Goal: Communication & Community: Ask a question

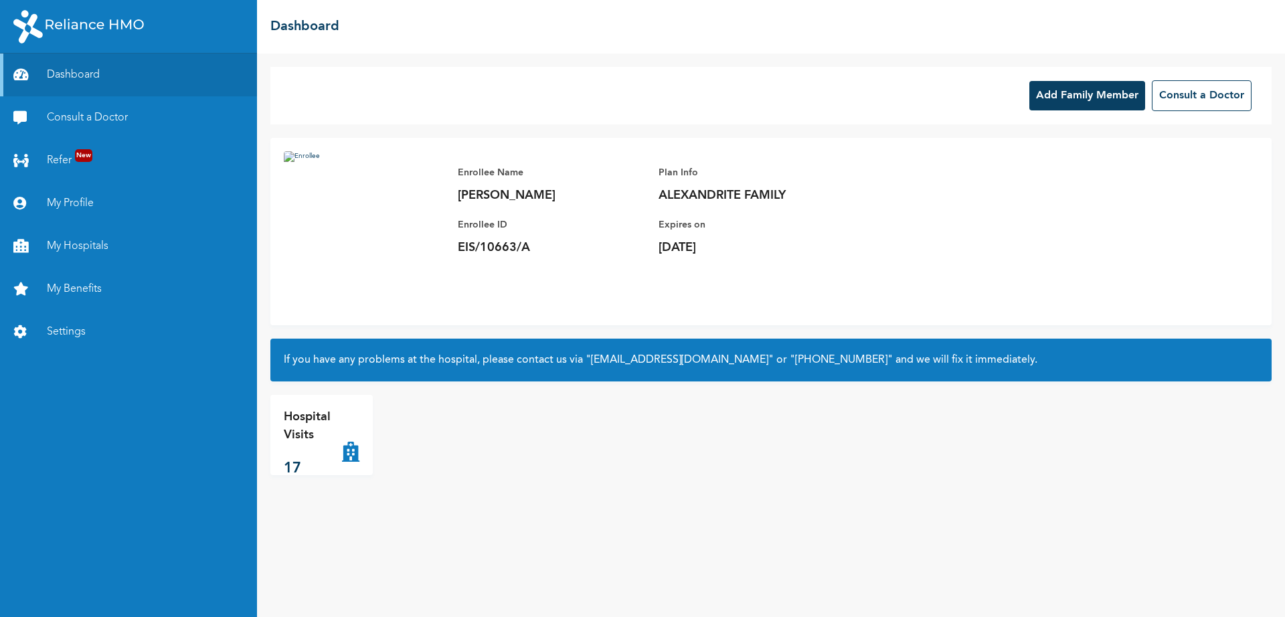
click at [1144, 212] on div "Enrollee Name [PERSON_NAME] Enrollee ID EIS/10663/A Plan Info ALEXANDRITE FAMIL…" at bounding box center [770, 231] width 1001 height 187
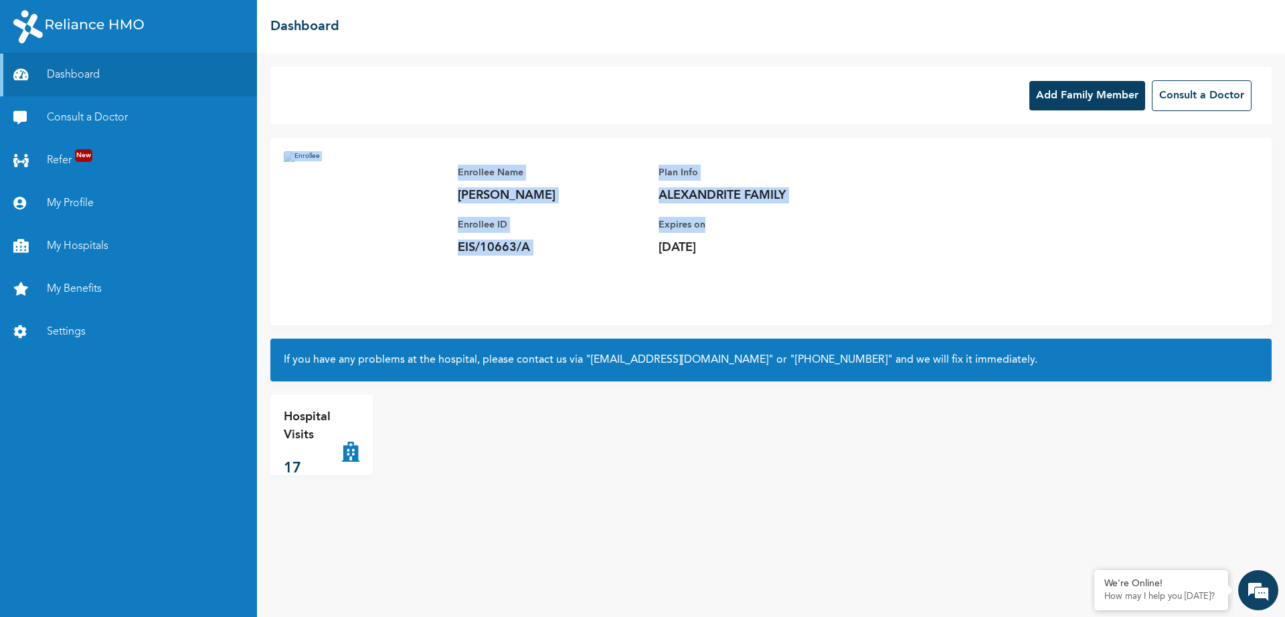
drag, startPoint x: 1284, startPoint y: 124, endPoint x: 1284, endPoint y: 232, distance: 108.4
click at [1284, 232] on div "Add Family Member Consult a Doctor Enrollee Name [PERSON_NAME] Enrollee ID EIS/…" at bounding box center [771, 335] width 1028 height 563
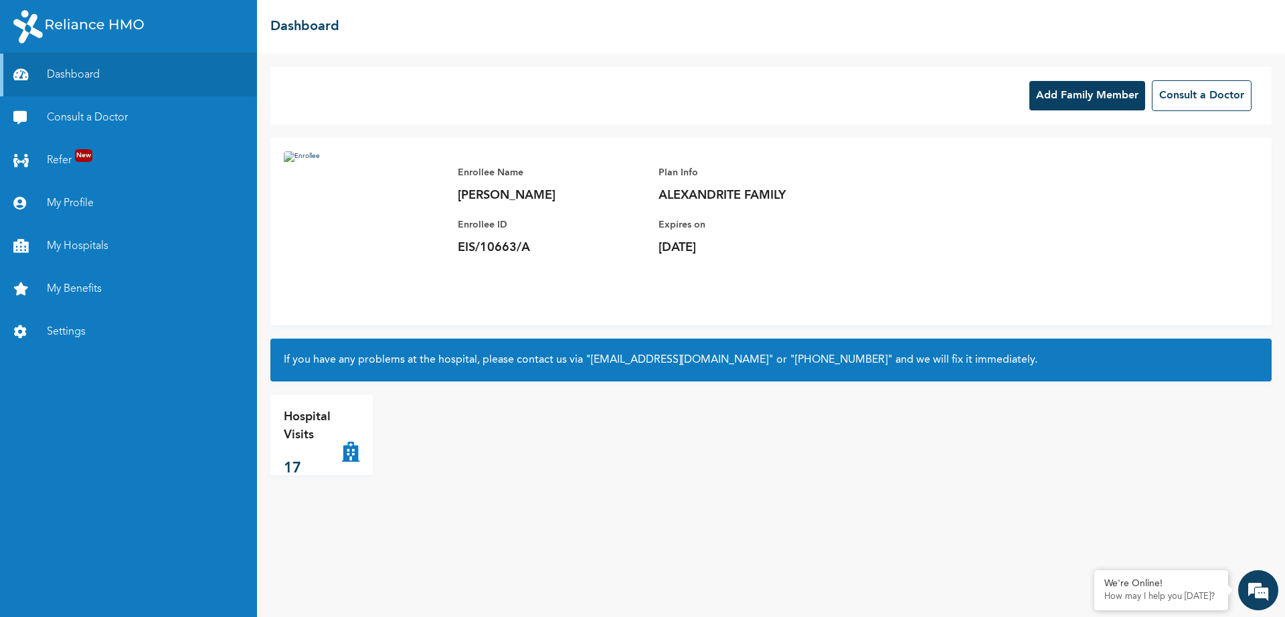
click at [488, 102] on div "Add Family Member Consult a Doctor" at bounding box center [770, 96] width 1001 height 58
click at [1252, 585] on em at bounding box center [1258, 590] width 36 height 36
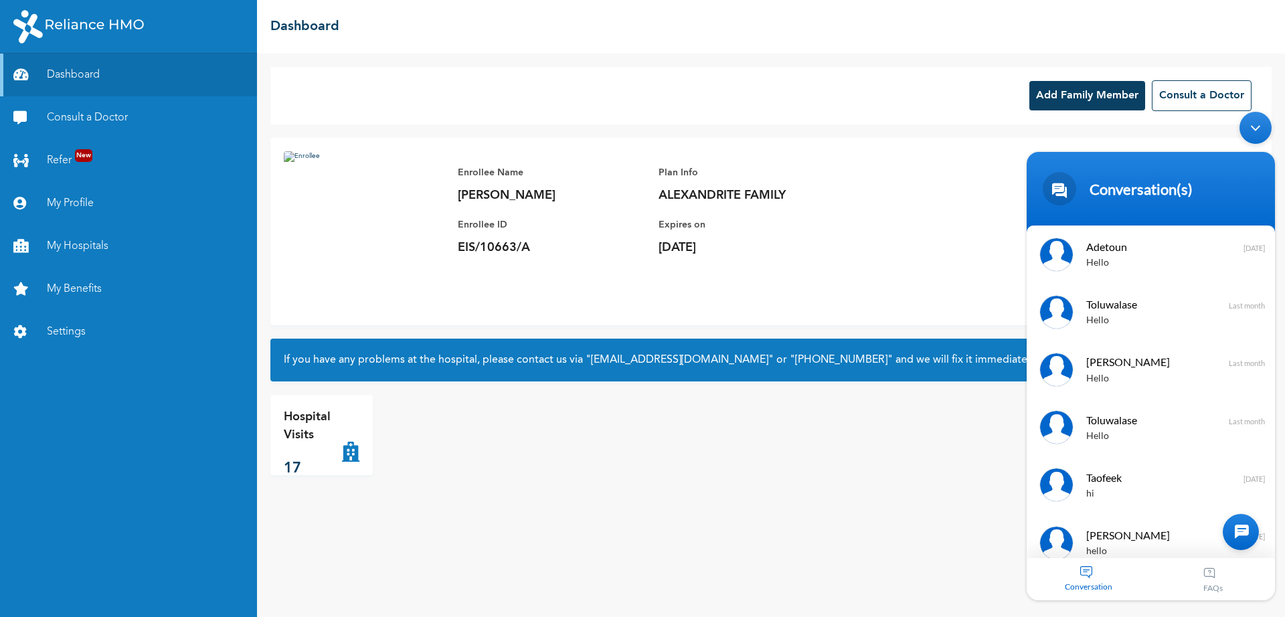
click at [1233, 531] on div at bounding box center [1241, 532] width 36 height 36
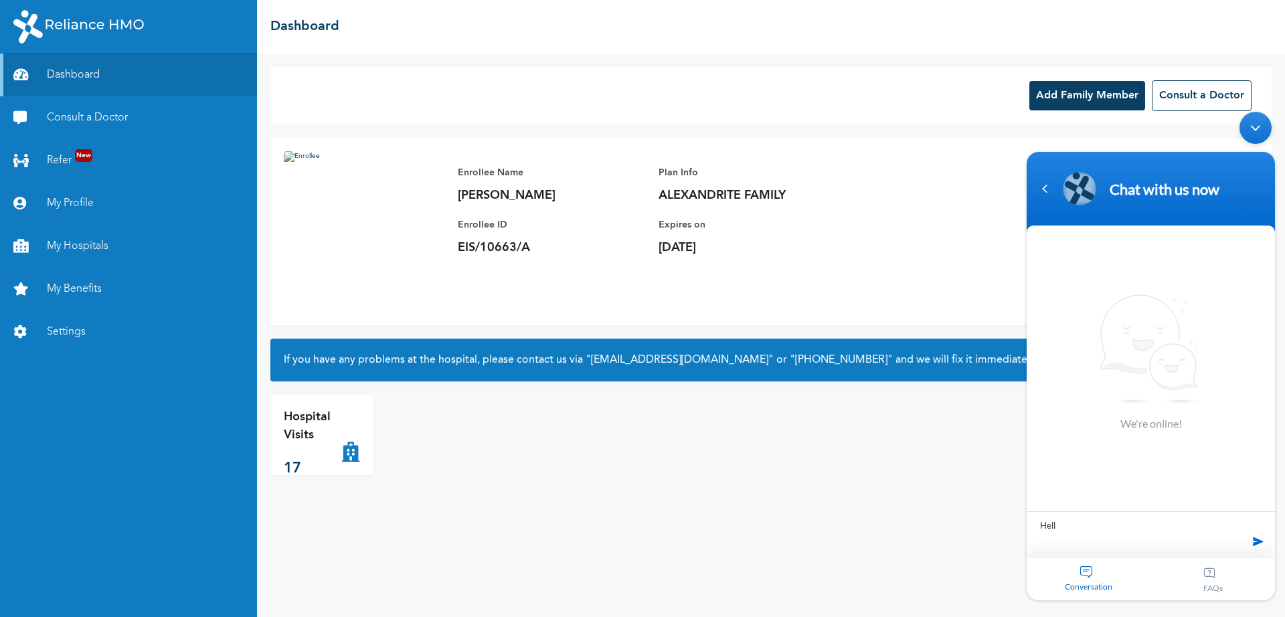
type textarea "Hello"
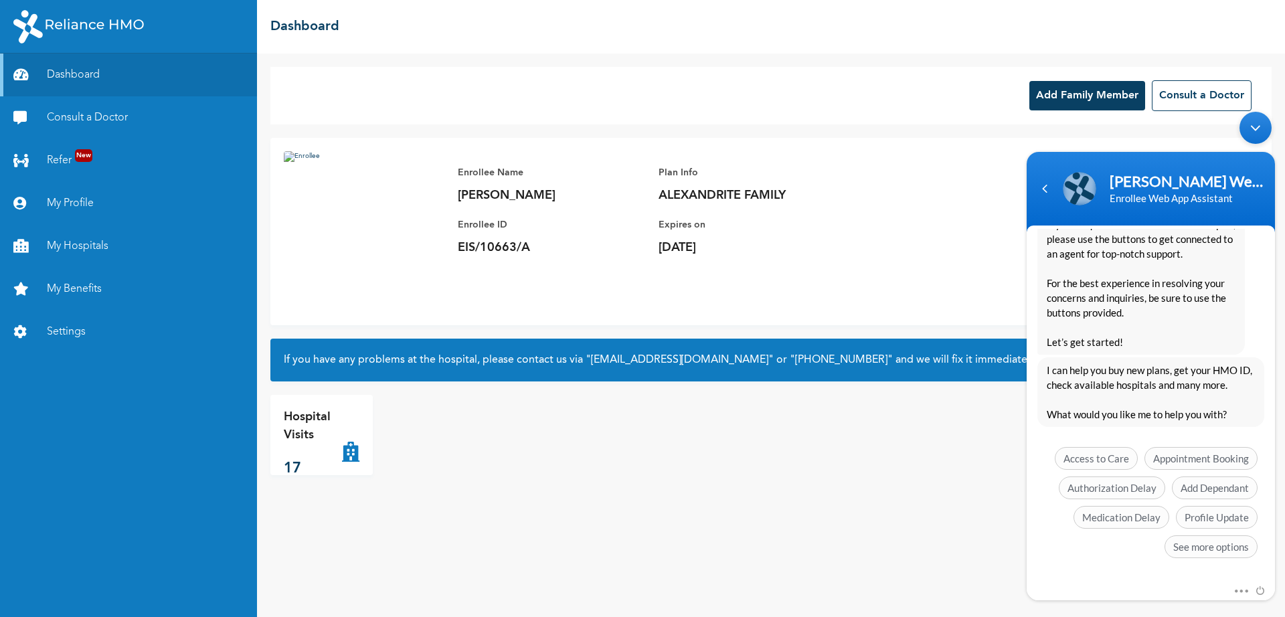
scroll to position [244, 0]
click at [1186, 543] on span "See more options" at bounding box center [1210, 546] width 93 height 23
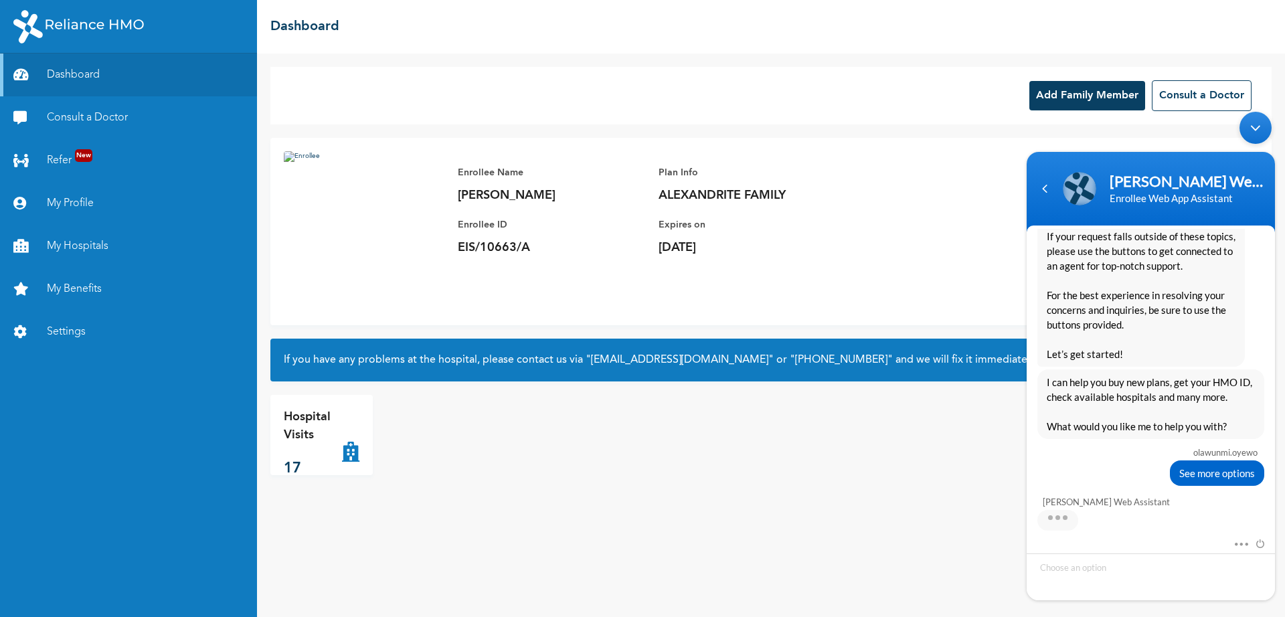
scroll to position [343, 0]
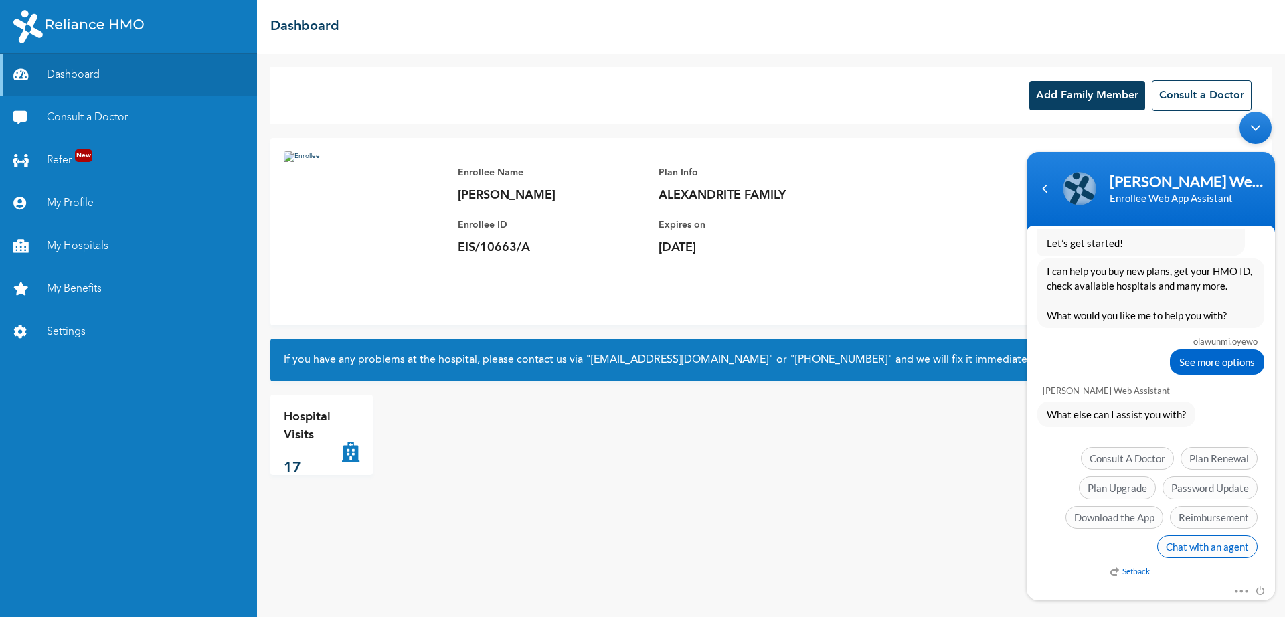
click at [1181, 545] on span "Chat with an agent" at bounding box center [1207, 546] width 100 height 23
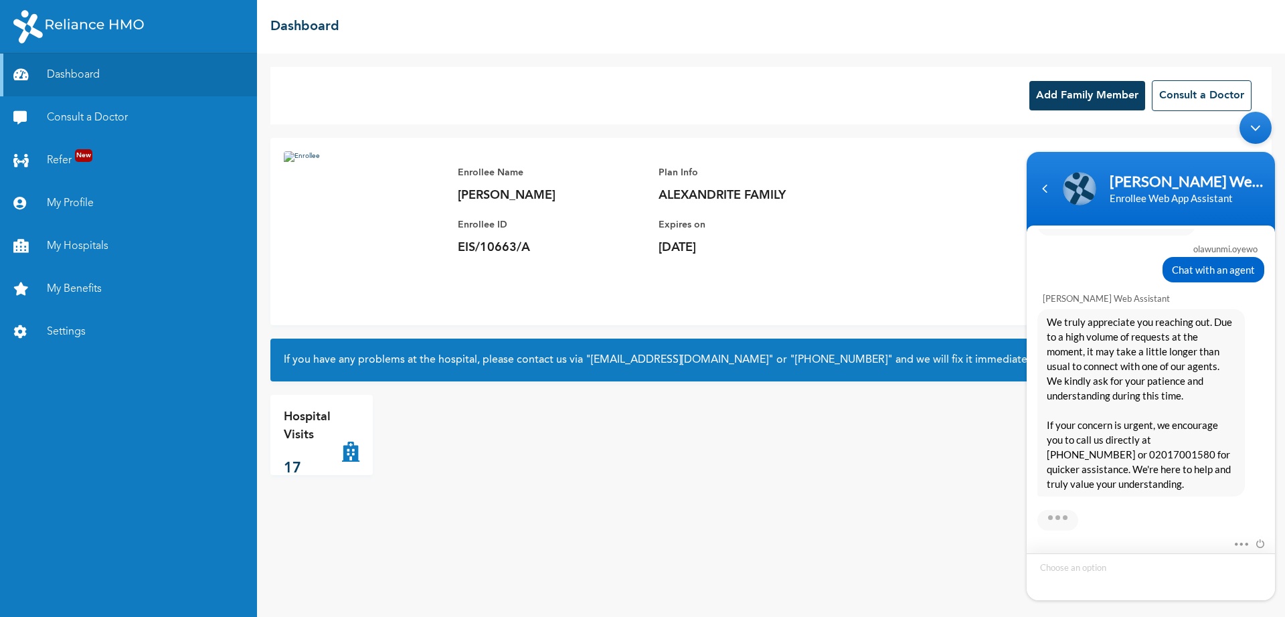
scroll to position [606, 0]
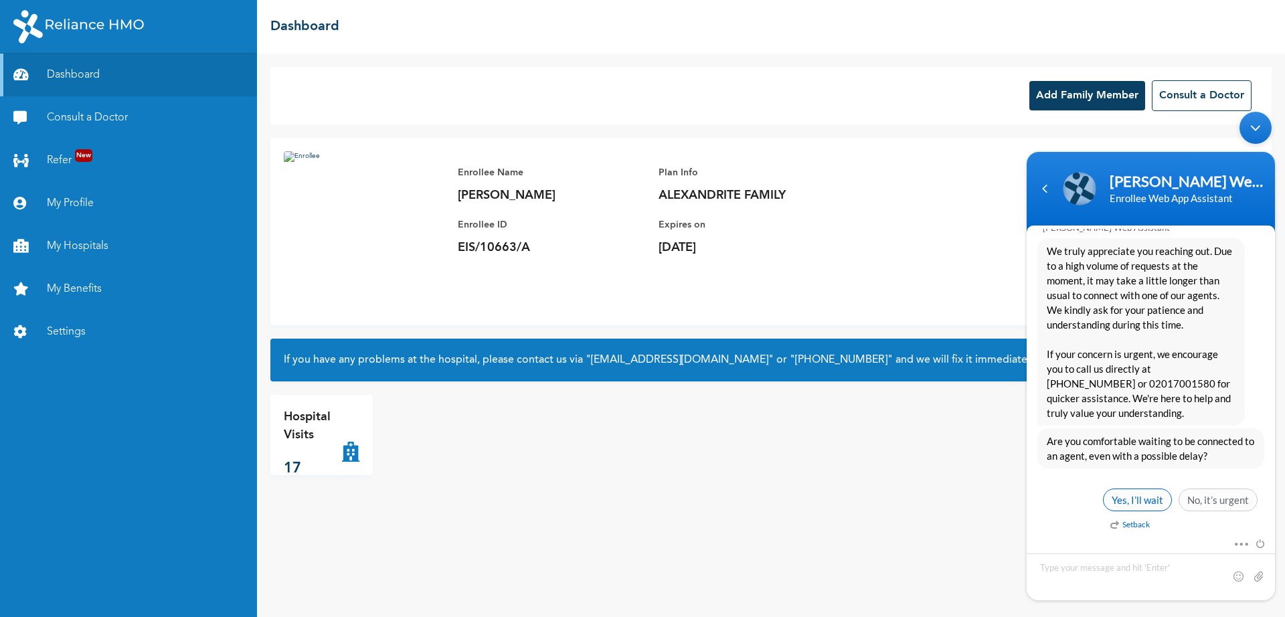
click at [1130, 494] on span "Yes, I’ll wait" at bounding box center [1137, 499] width 69 height 23
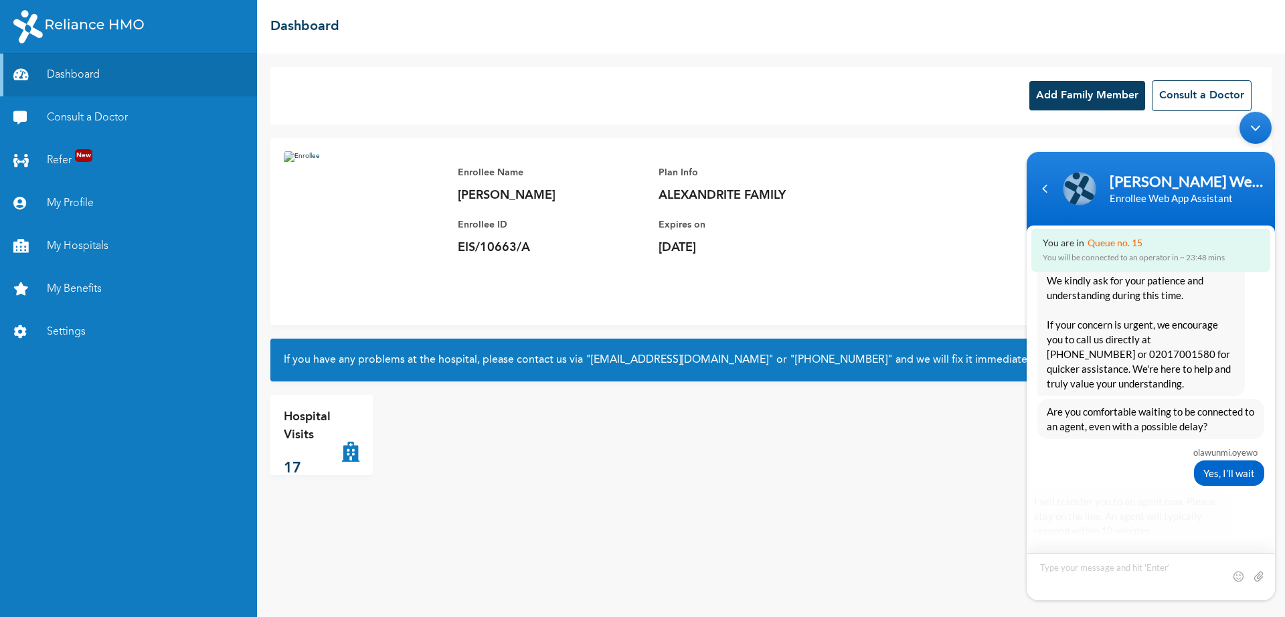
scroll to position [704, 0]
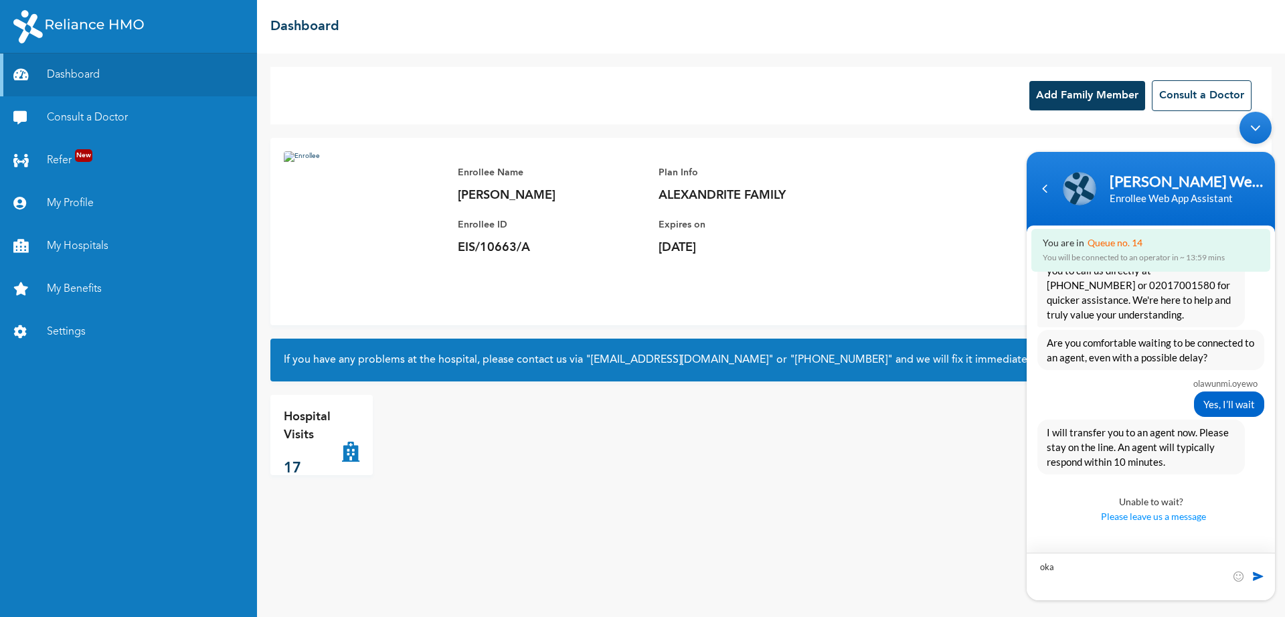
type textarea "okay"
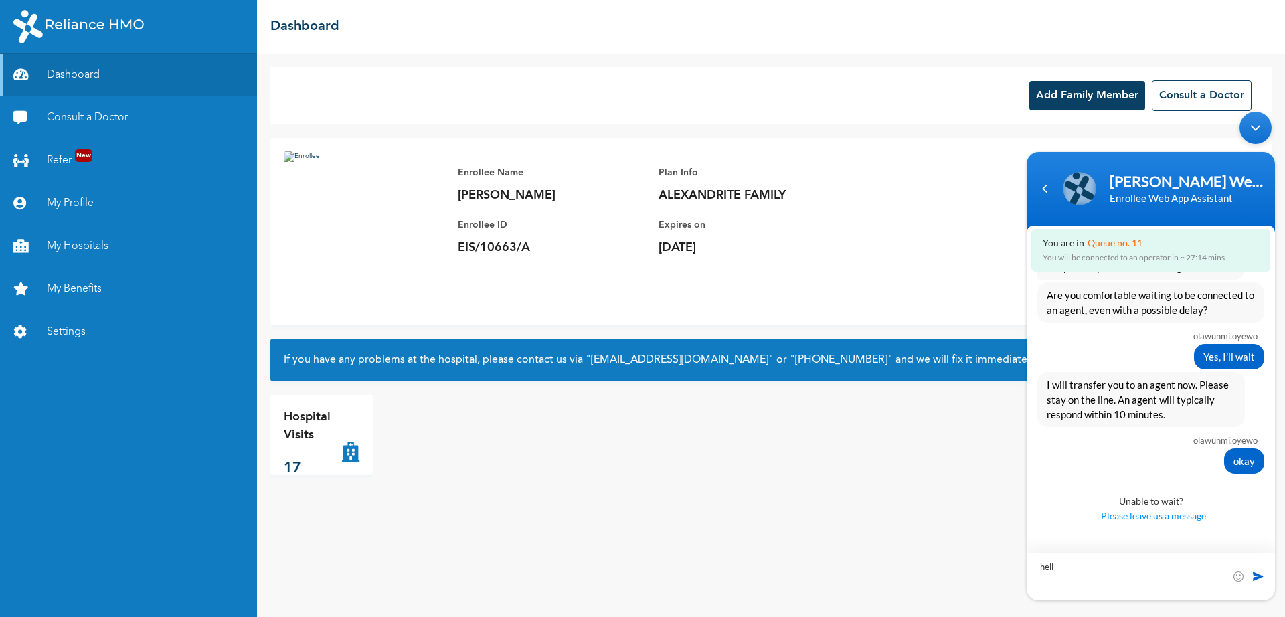
type textarea "hello"
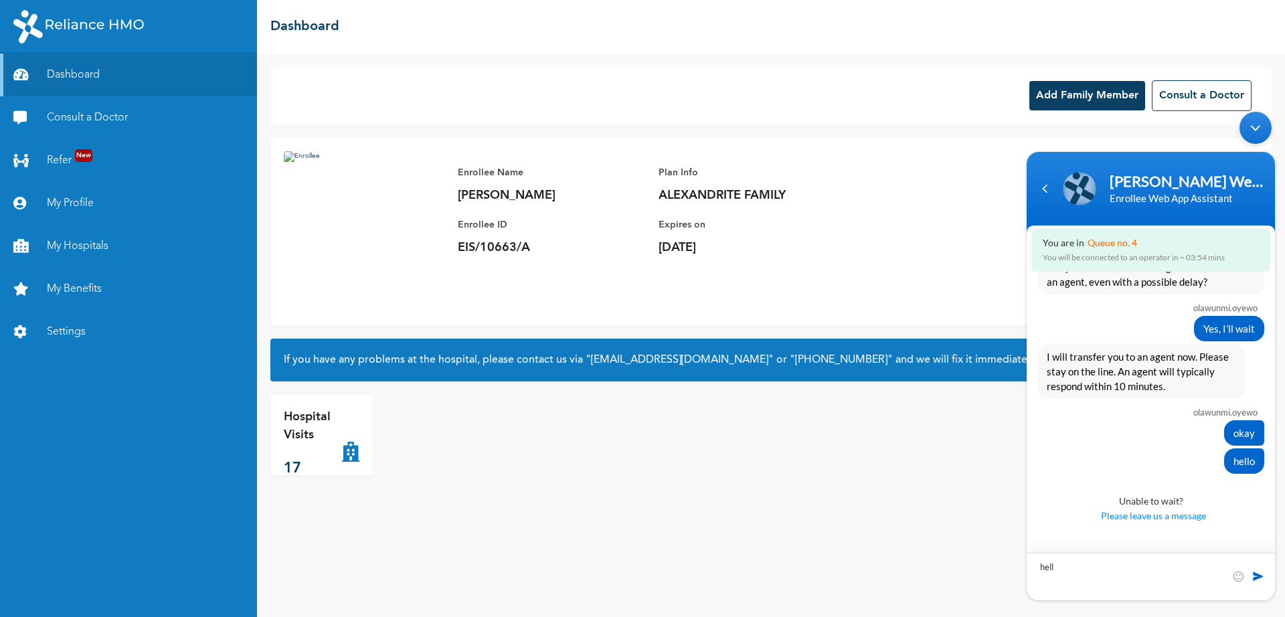
type textarea "hello"
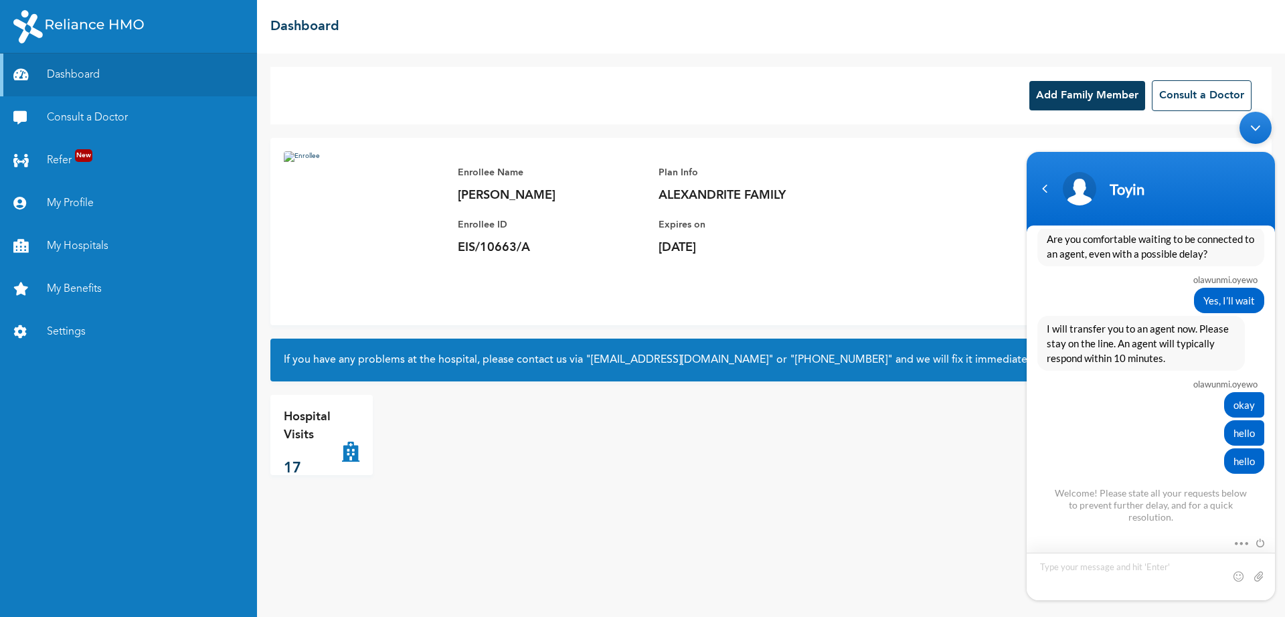
scroll to position [892, 0]
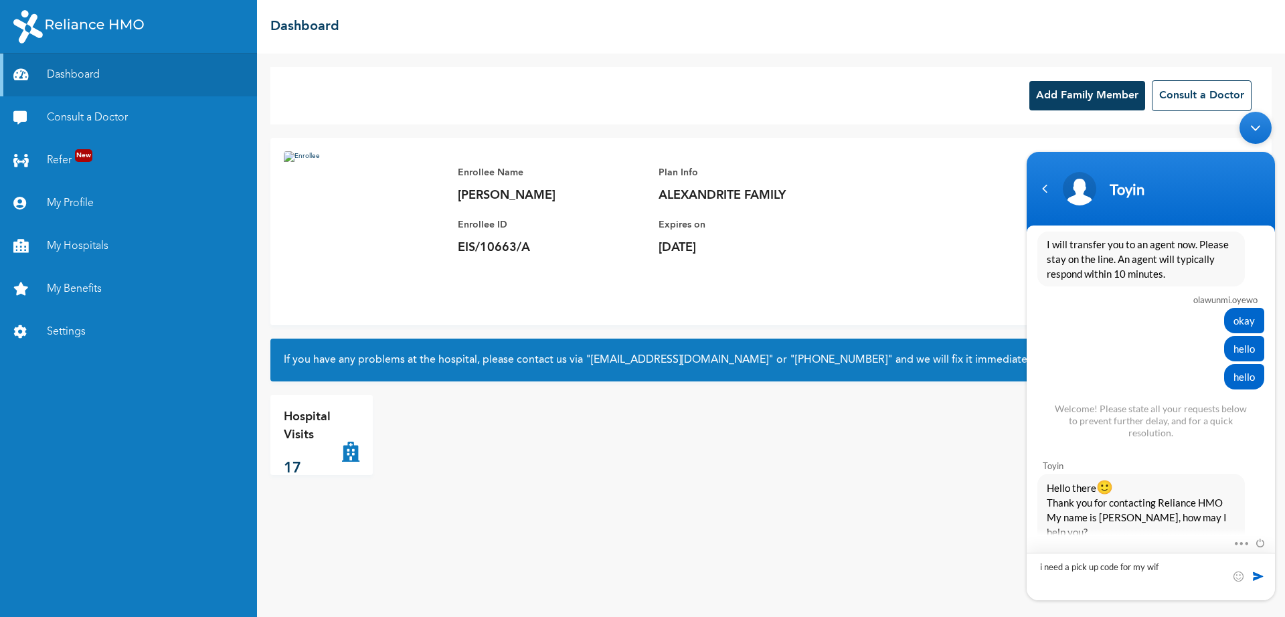
type textarea "i need a pick up code for my wife"
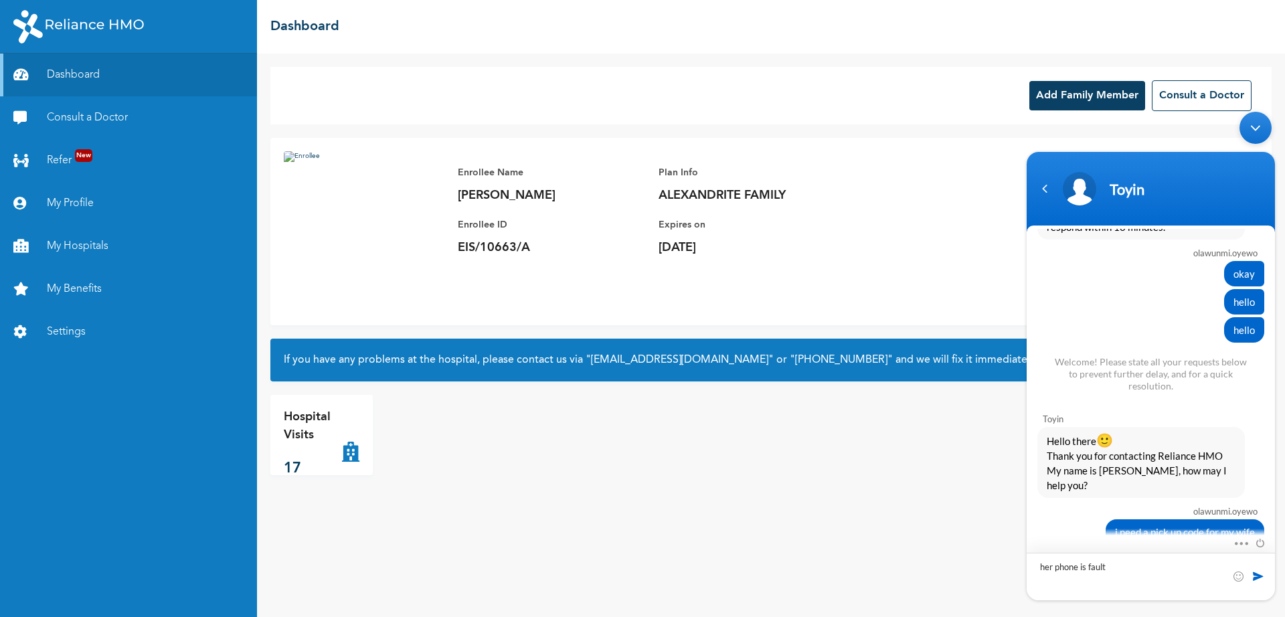
type textarea "her phone is faulty"
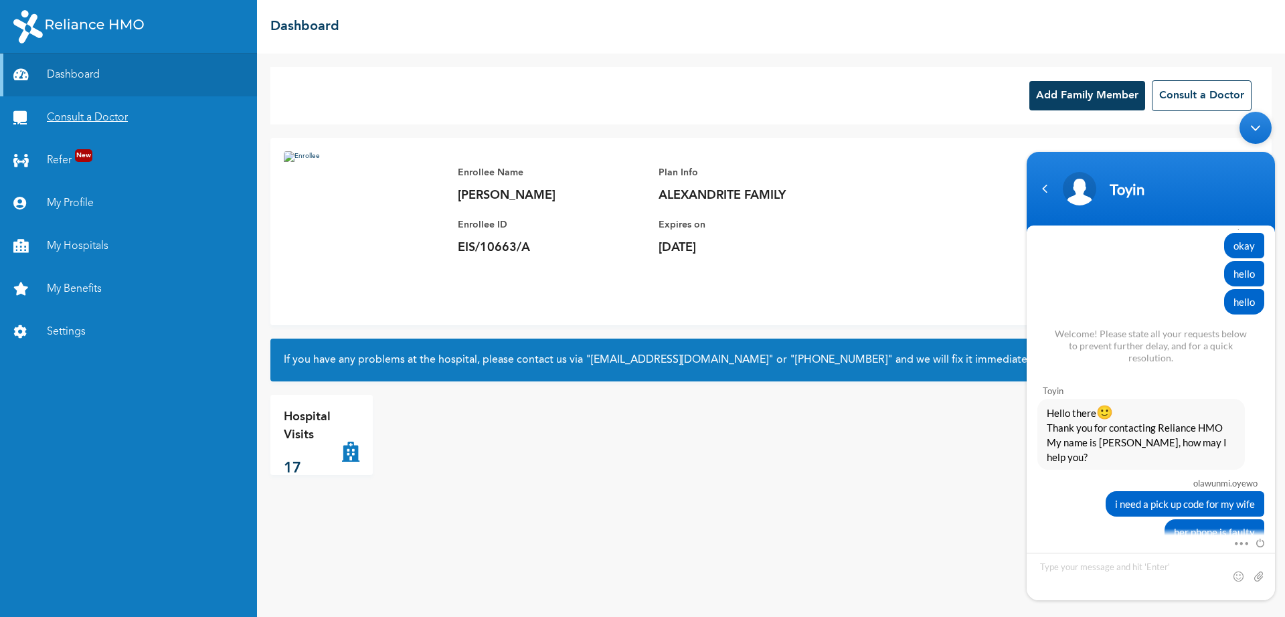
click at [136, 103] on link "Consult a Doctor" at bounding box center [128, 117] width 257 height 43
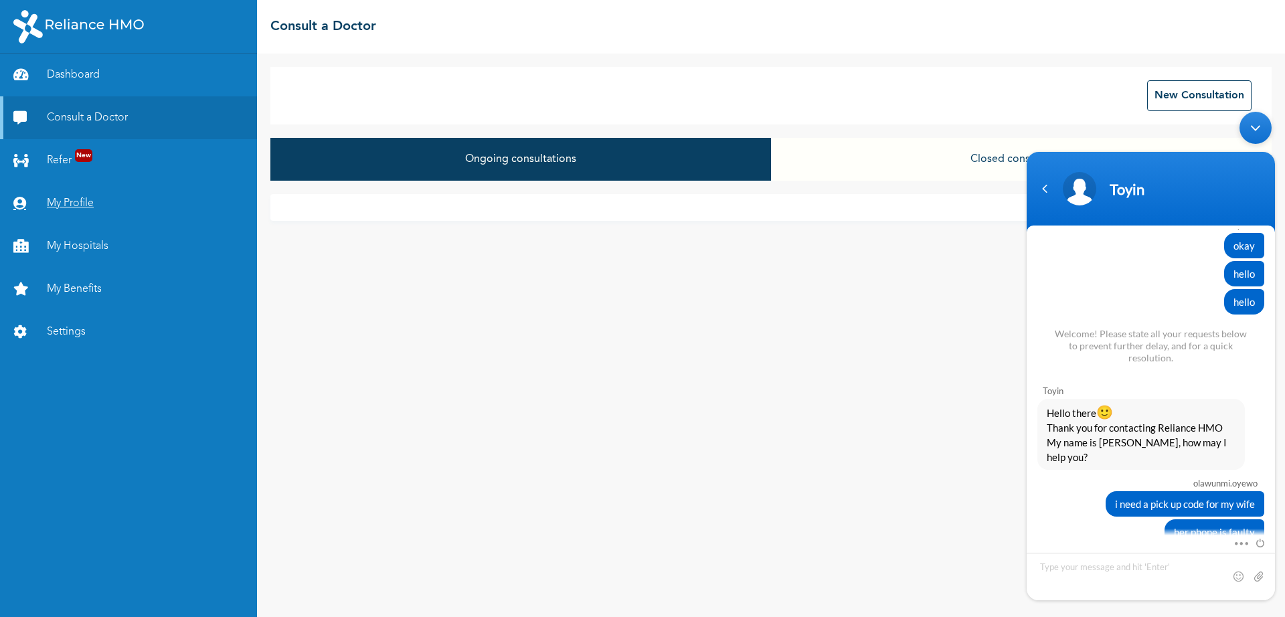
click at [81, 195] on link "My Profile" at bounding box center [128, 203] width 257 height 43
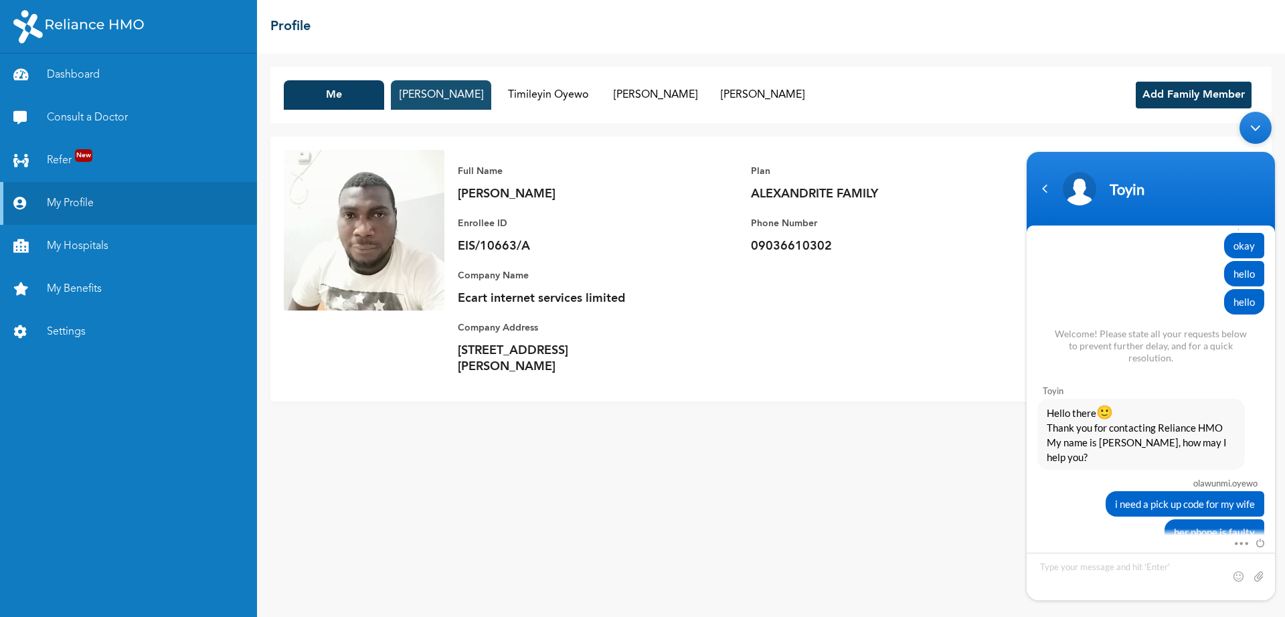
click at [440, 96] on button "[PERSON_NAME]" at bounding box center [441, 94] width 100 height 29
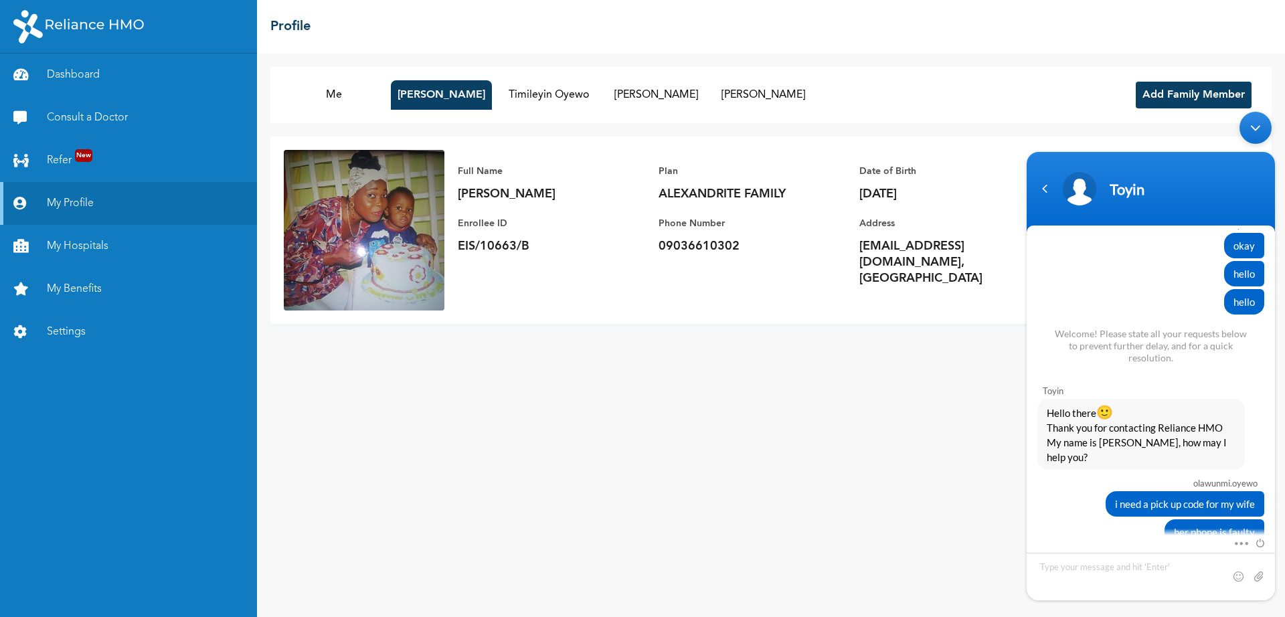
click at [464, 241] on p "EIS/10663/B" at bounding box center [551, 246] width 187 height 16
copy p "EIS/10663/B"
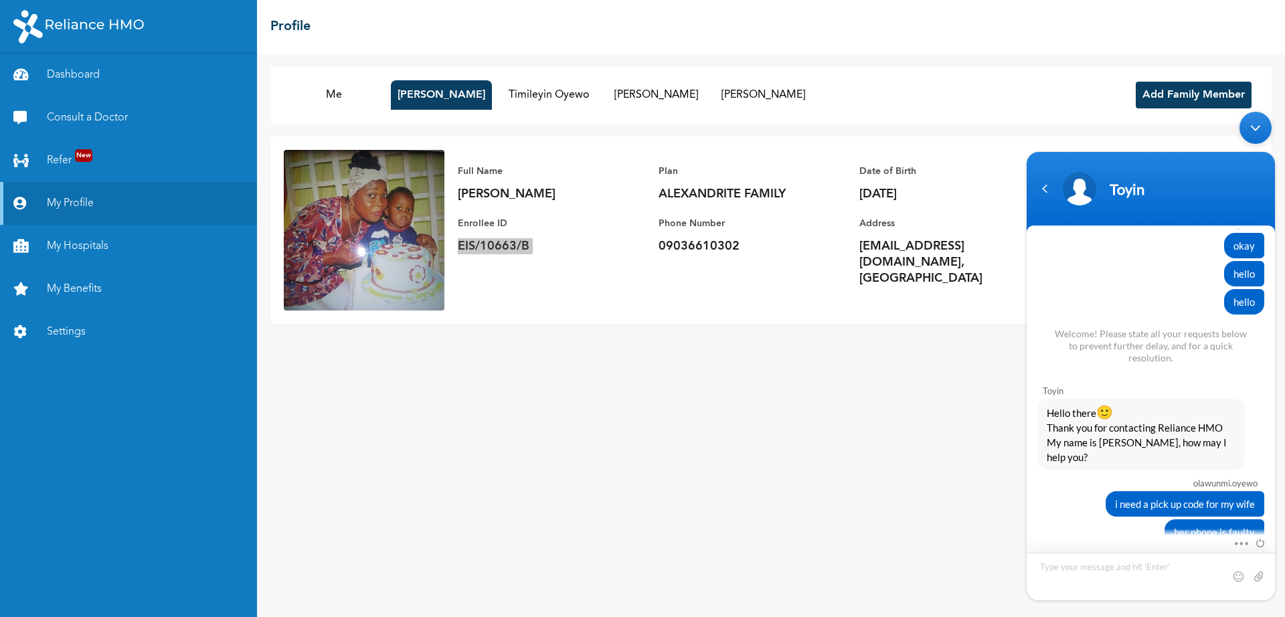
click at [1120, 576] on textarea "Type your message and hit 'Enter'" at bounding box center [1150, 577] width 248 height 48
type textarea "EIS/10663/B"
click at [1120, 576] on textarea "EIS/10663/B" at bounding box center [1150, 577] width 248 height 48
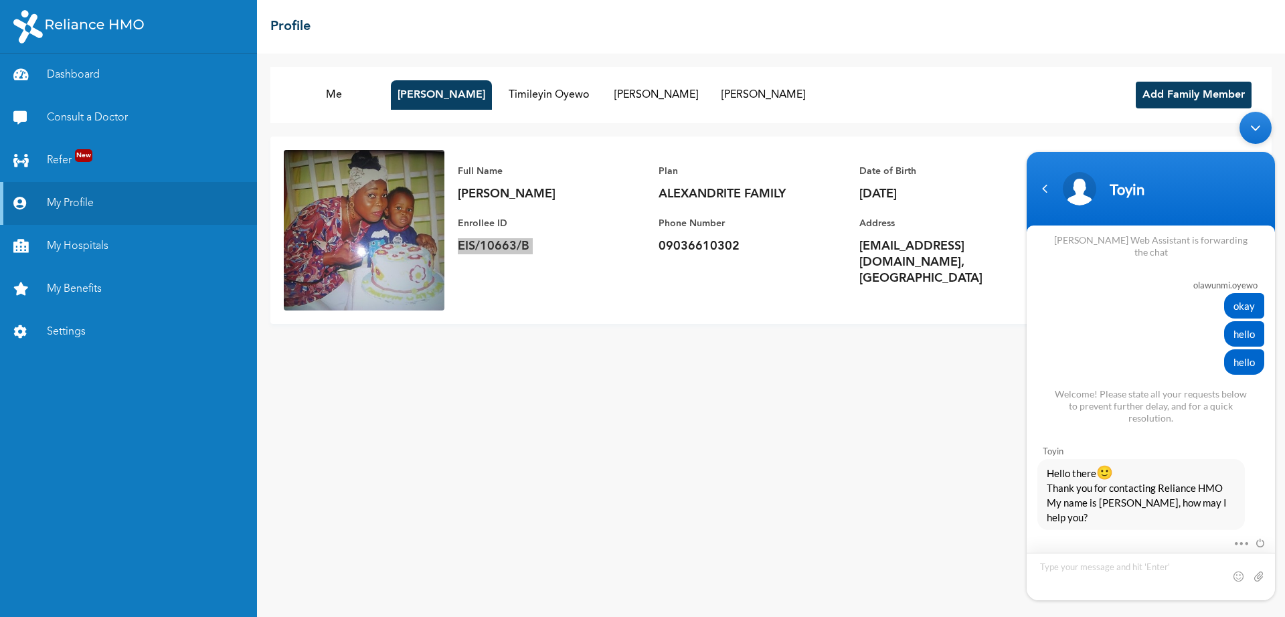
scroll to position [1083, 0]
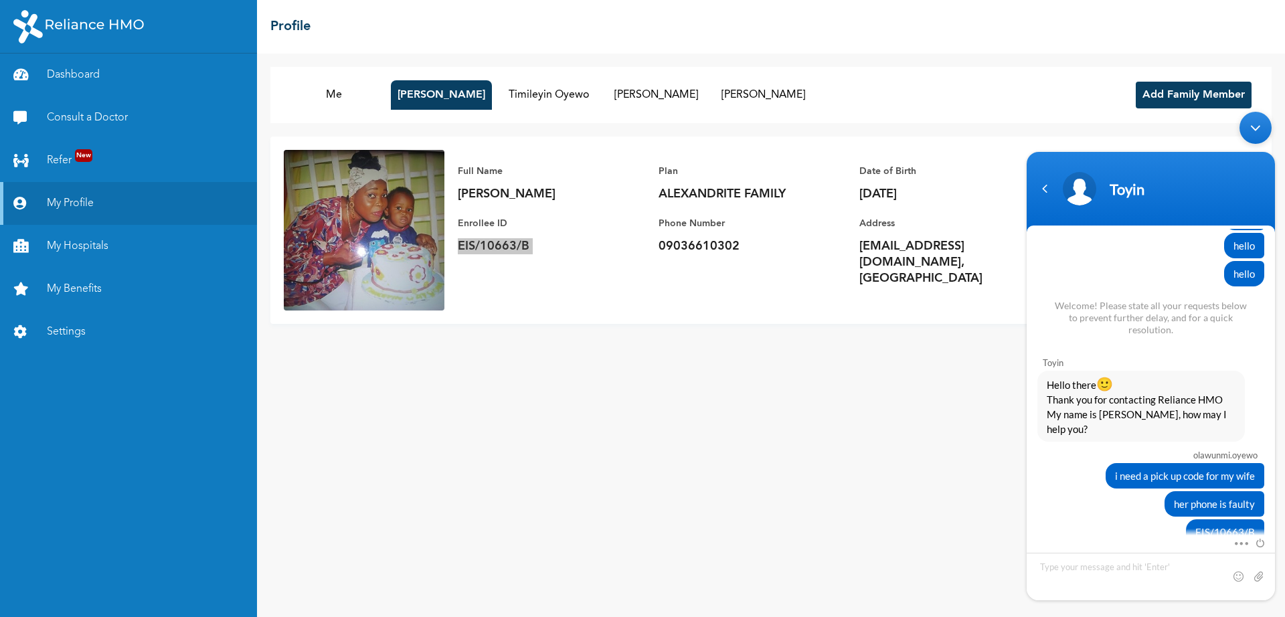
drag, startPoint x: 1271, startPoint y: 474, endPoint x: 1277, endPoint y: 503, distance: 30.2
click at [1277, 503] on body "[PERSON_NAME].[PERSON_NAME] Hello [PERSON_NAME] Enrollee Web Assistant Hello [P…" at bounding box center [1151, 356] width 262 height 502
click at [92, 122] on link "Consult a Doctor" at bounding box center [128, 117] width 257 height 43
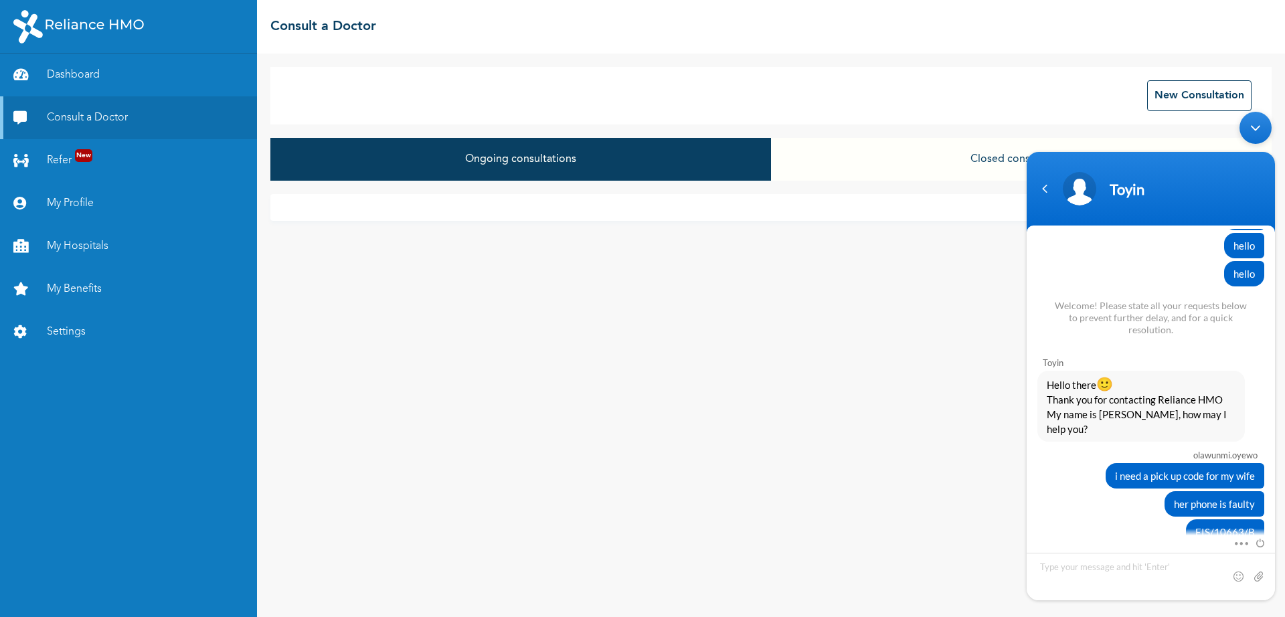
click at [1001, 165] on button "Closed consultations" at bounding box center [1021, 159] width 501 height 43
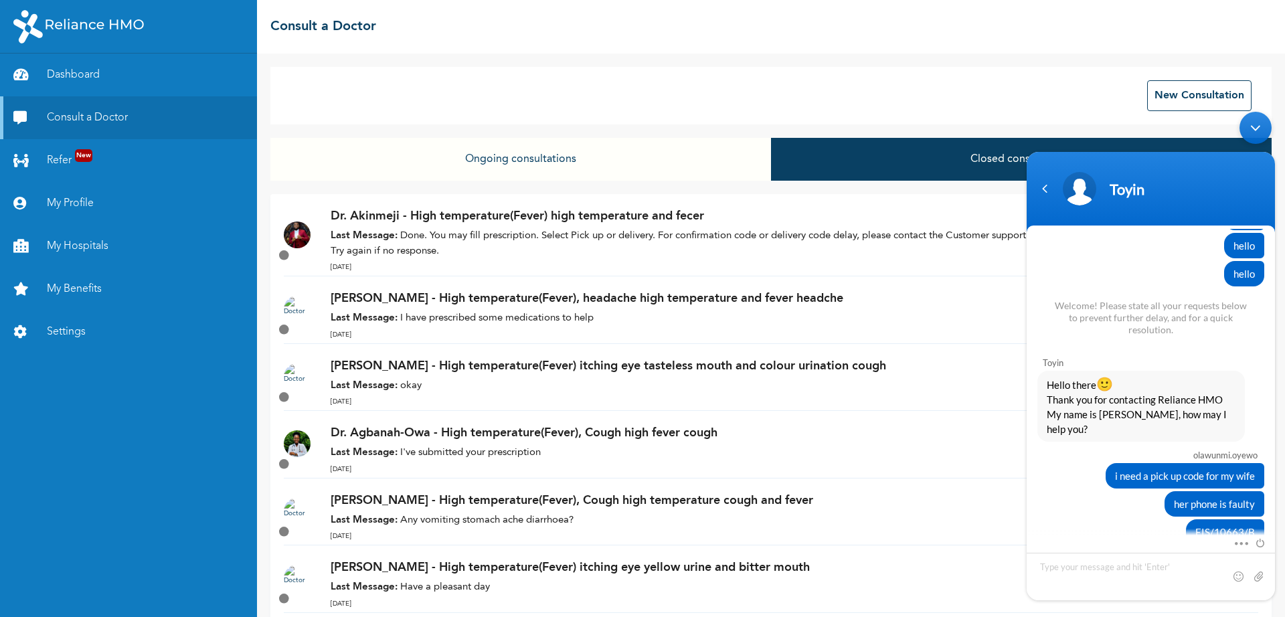
click at [552, 221] on p "Dr. Akinmeji - High temperature(Fever) high temperature and fecer" at bounding box center [708, 216] width 755 height 18
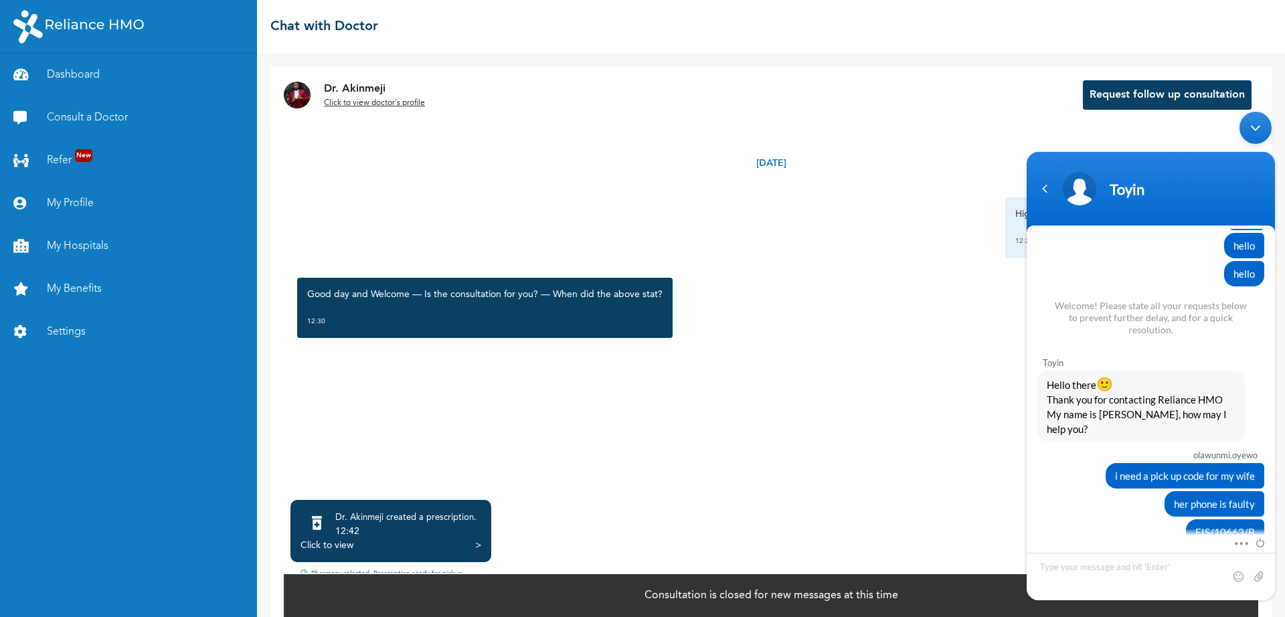
click at [1030, 125] on body "[PERSON_NAME].[PERSON_NAME] Hello [PERSON_NAME] Enrollee Web Assistant Hello [P…" at bounding box center [1151, 356] width 262 height 502
drag, startPoint x: 1237, startPoint y: 147, endPoint x: 1241, endPoint y: 102, distance: 44.3
click html "[PERSON_NAME].[PERSON_NAME] Hello [PERSON_NAME] Enrollee Web Assistant Hello [P…"
click at [1251, 129] on div "Minimize live chat window" at bounding box center [1255, 128] width 32 height 32
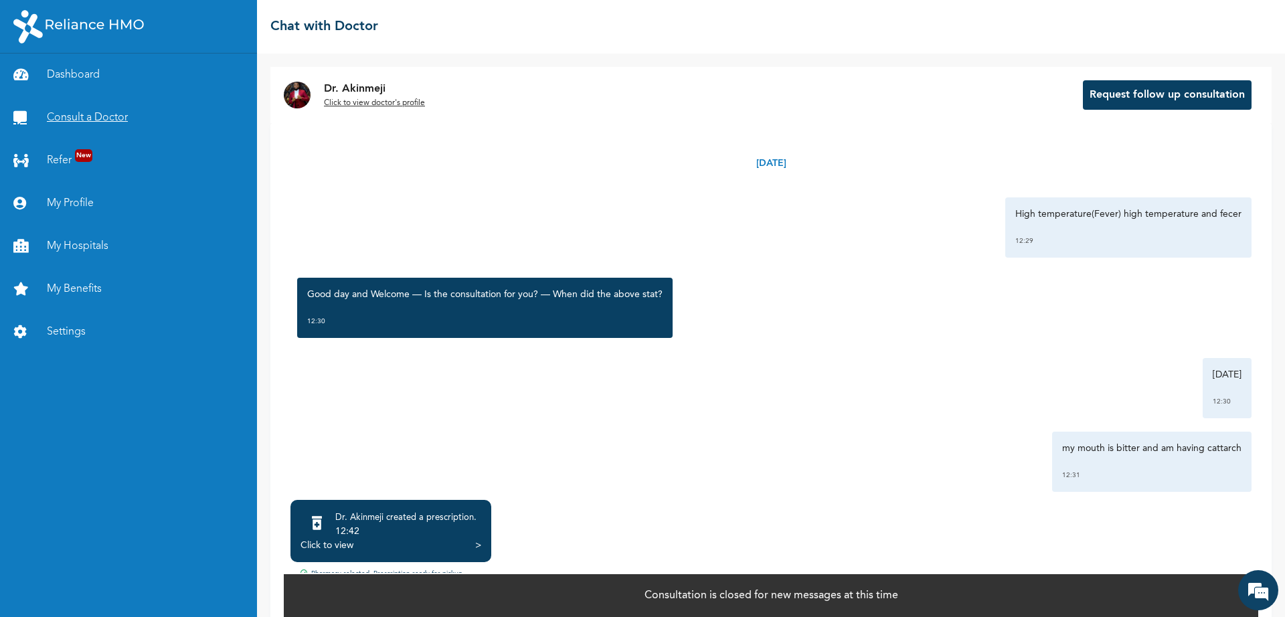
click at [119, 113] on link "Consult a Doctor" at bounding box center [128, 117] width 257 height 43
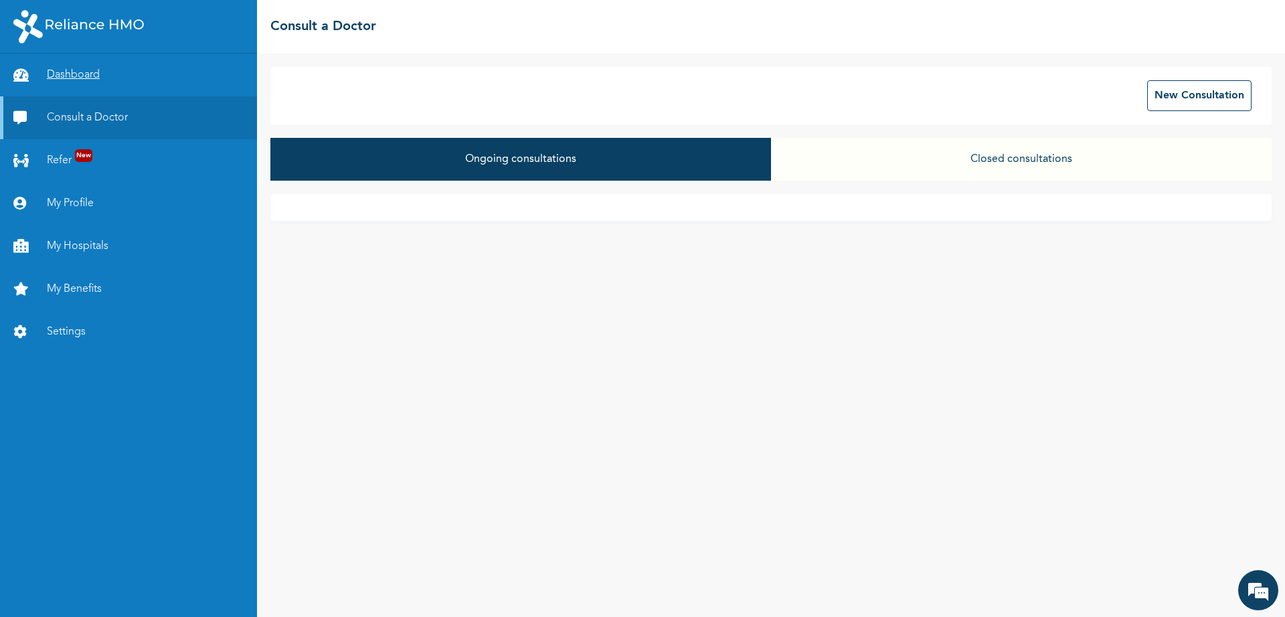
click at [165, 84] on link "Dashboard" at bounding box center [128, 75] width 257 height 43
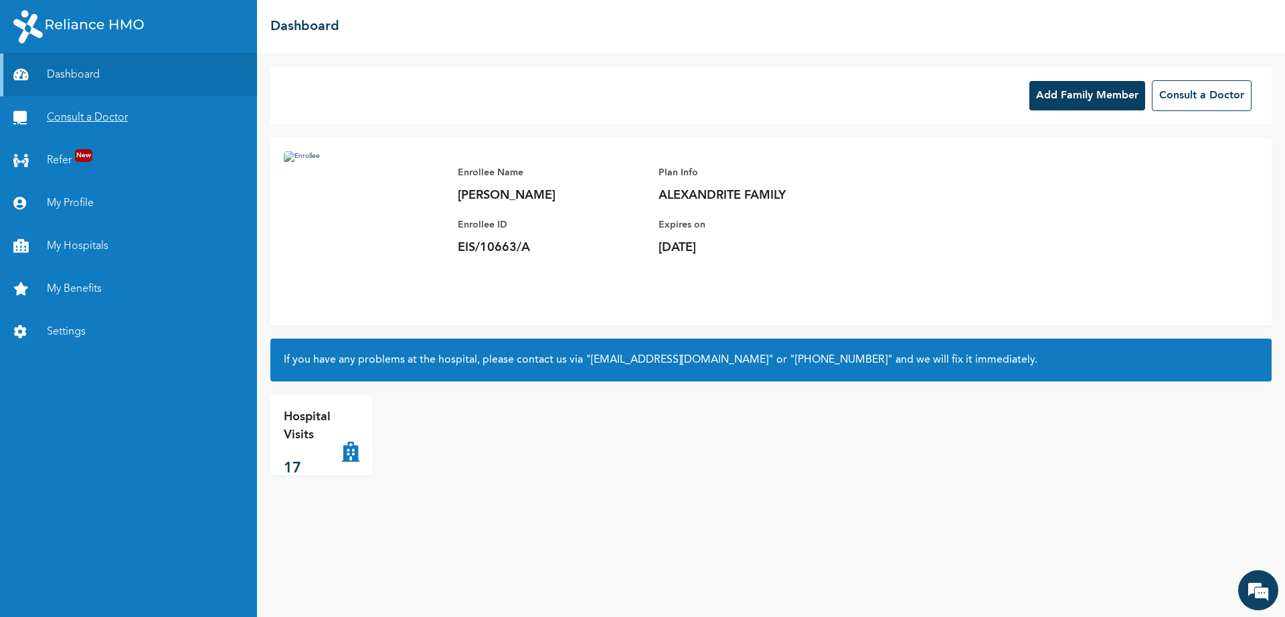
click at [153, 116] on link "Consult a Doctor" at bounding box center [128, 117] width 257 height 43
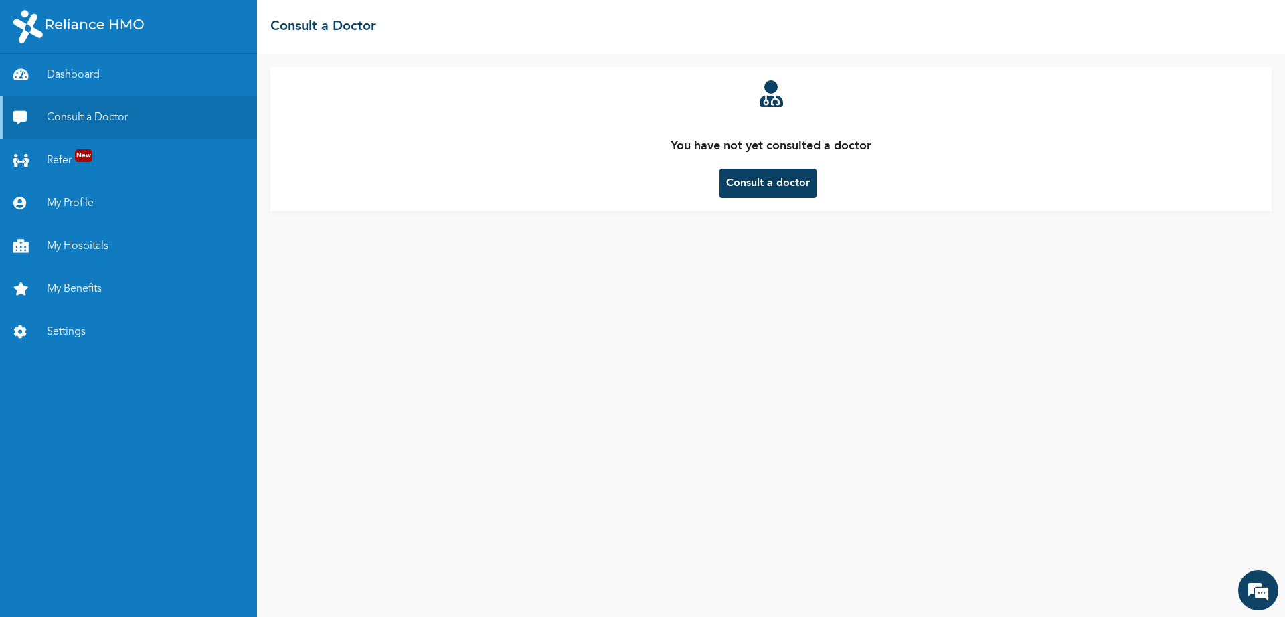
click at [786, 175] on button "Consult a doctor" at bounding box center [767, 183] width 97 height 29
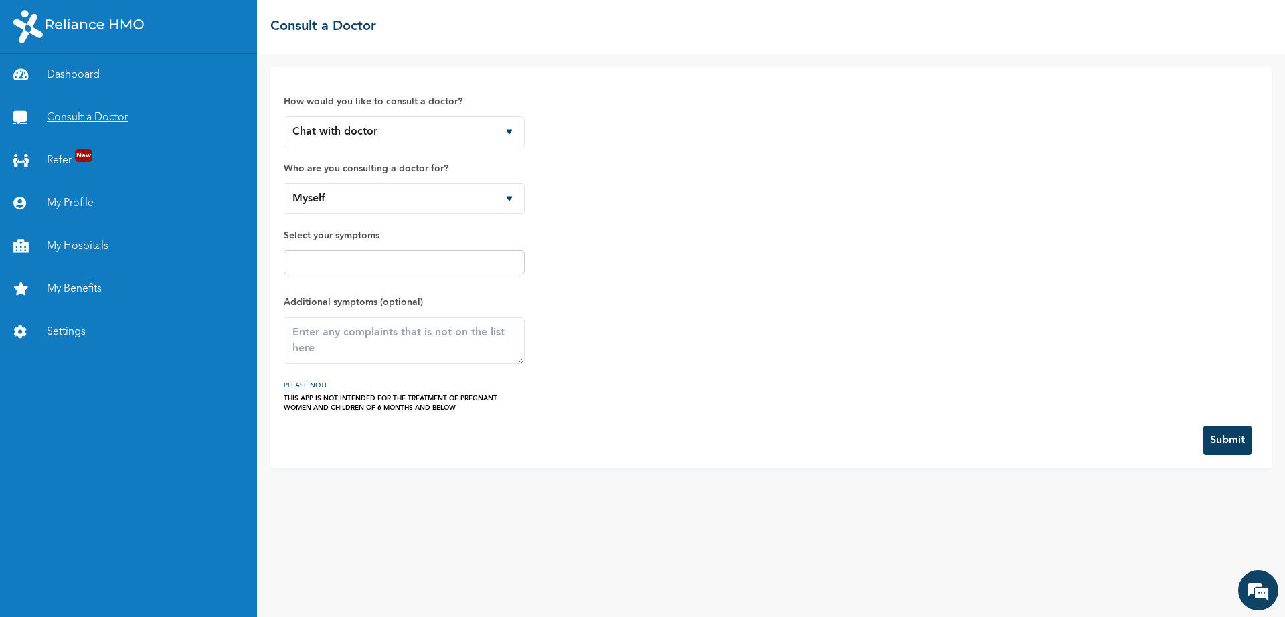
click at [154, 116] on link "Consult a Doctor" at bounding box center [128, 117] width 257 height 43
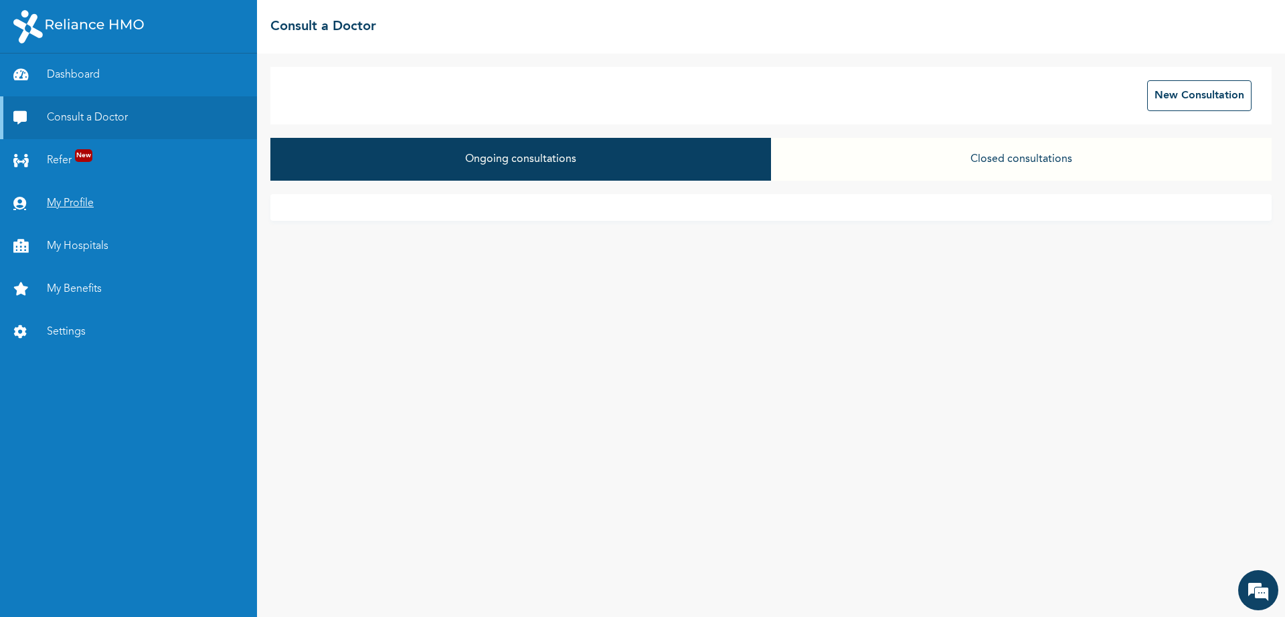
click at [91, 208] on link "My Profile" at bounding box center [128, 203] width 257 height 43
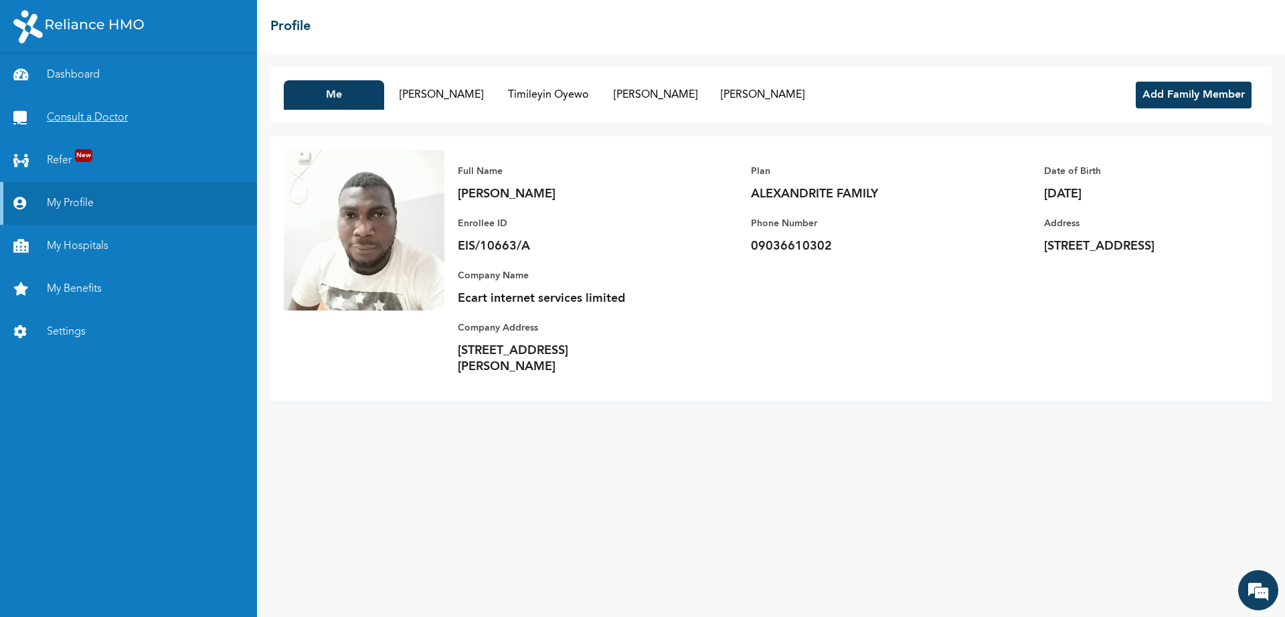
click at [129, 120] on link "Consult a Doctor" at bounding box center [128, 117] width 257 height 43
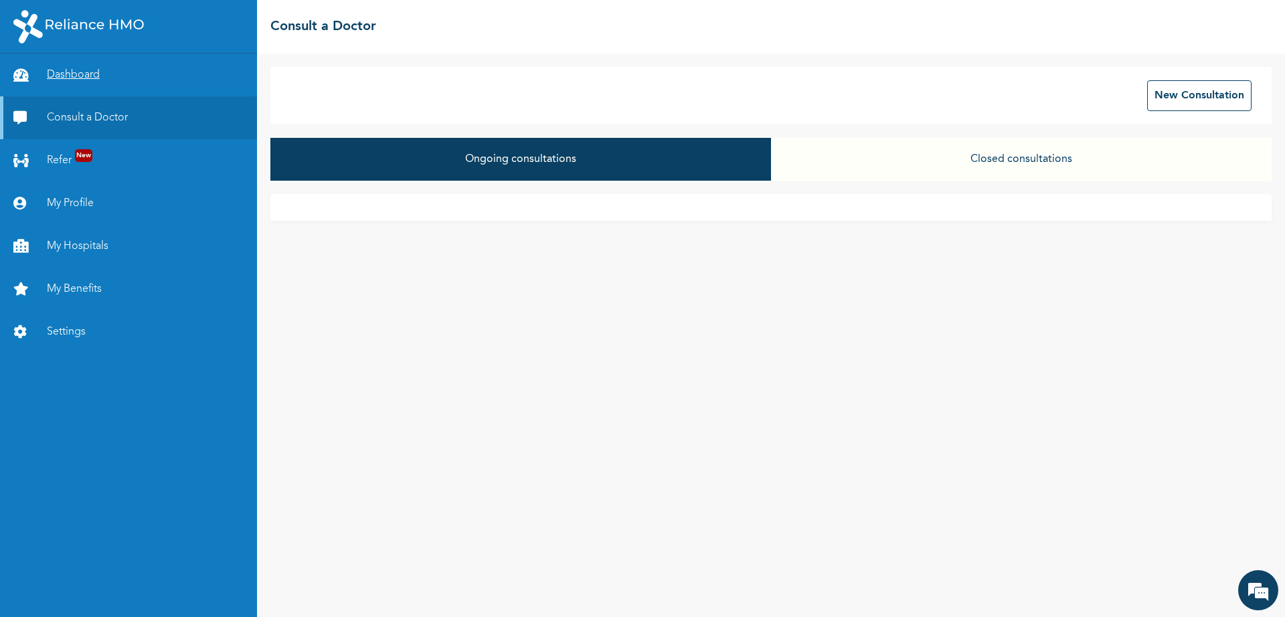
click at [86, 68] on link "Dashboard" at bounding box center [128, 75] width 257 height 43
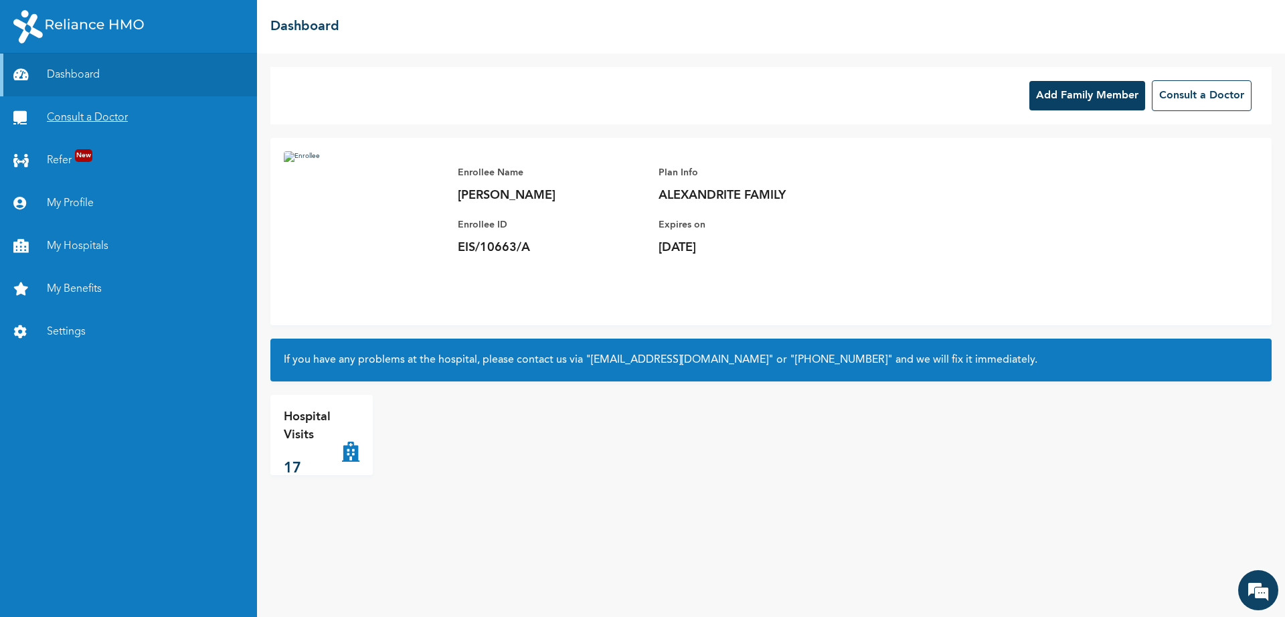
click at [104, 120] on link "Consult a Doctor" at bounding box center [128, 117] width 257 height 43
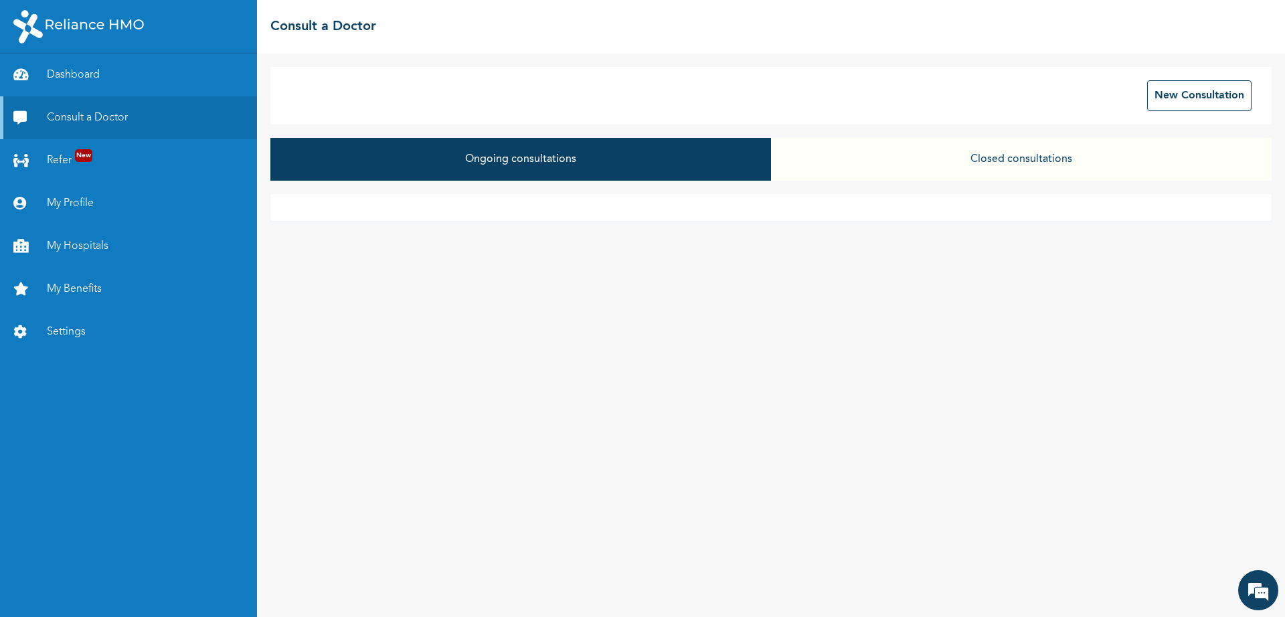
click at [1000, 155] on button "Closed consultations" at bounding box center [1021, 159] width 501 height 43
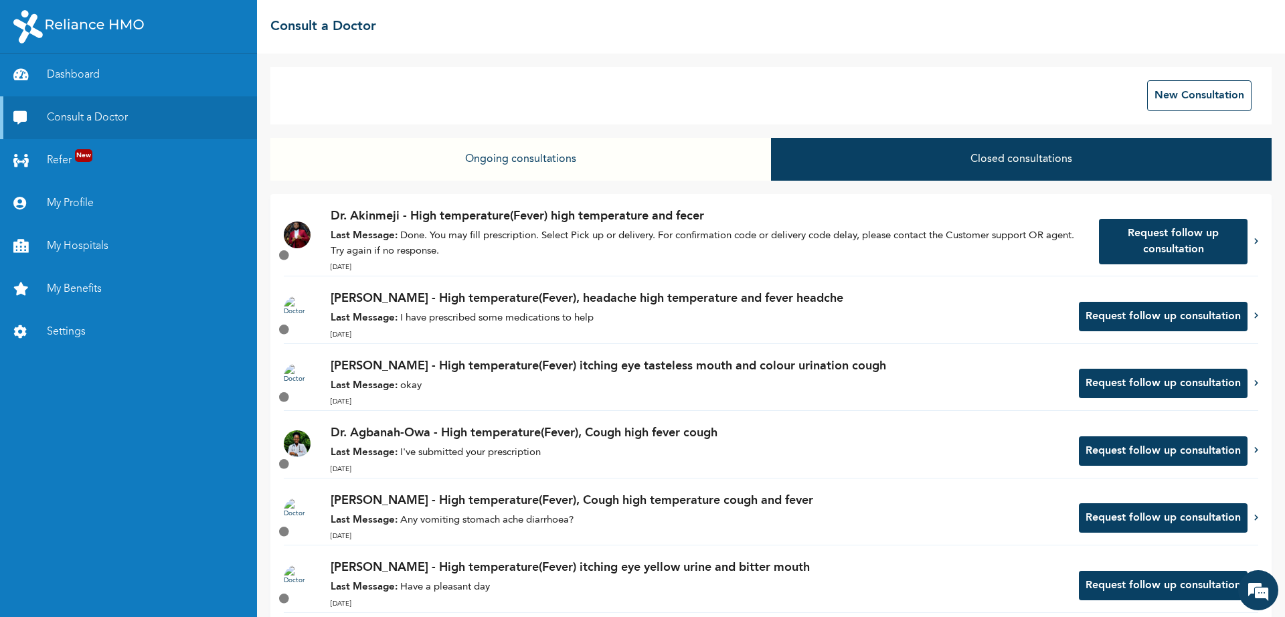
click at [646, 302] on p "[PERSON_NAME] - High temperature(Fever), headache high temperature and fever he…" at bounding box center [698, 299] width 735 height 18
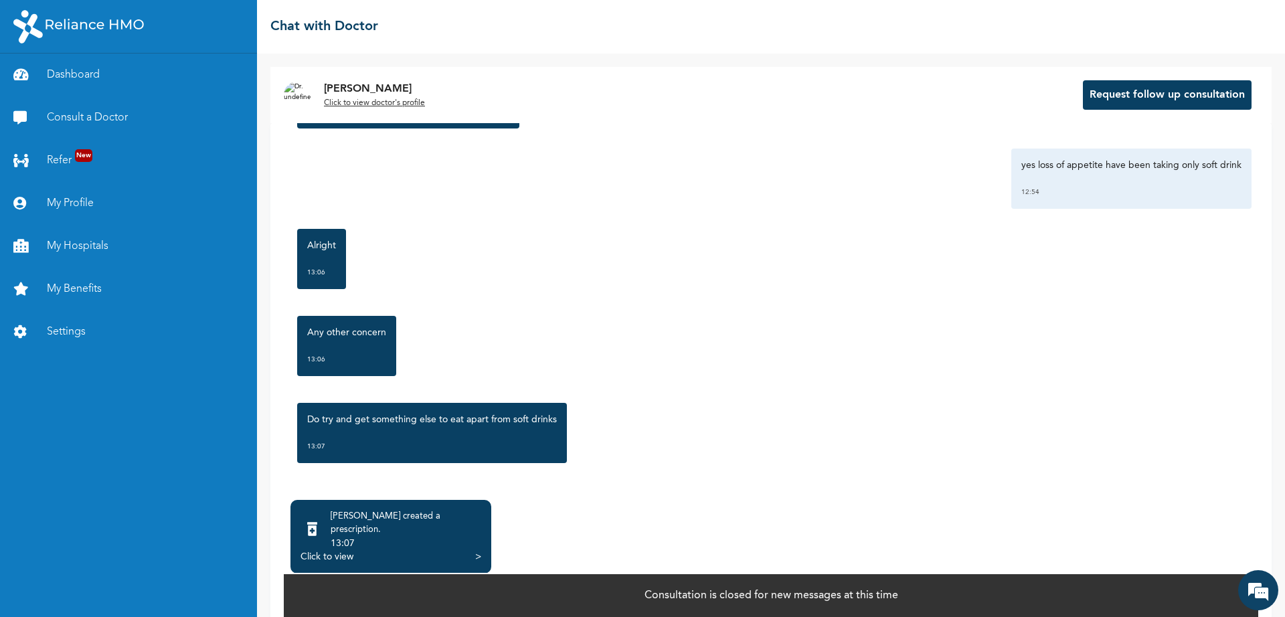
scroll to position [1702, 0]
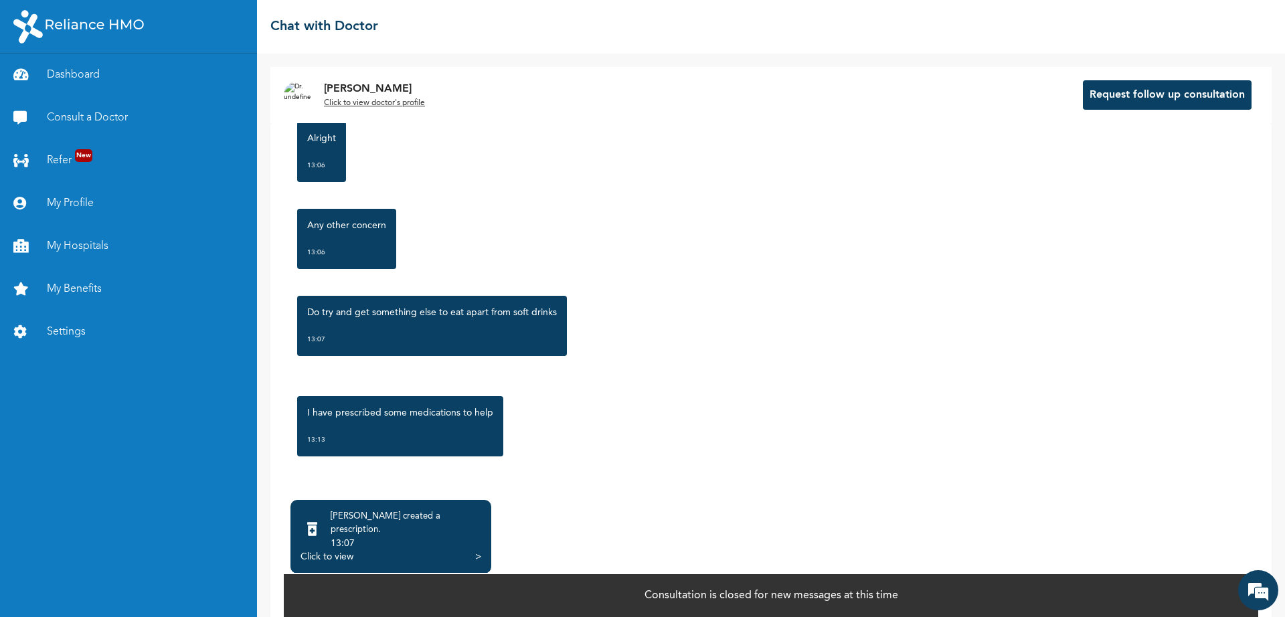
click at [314, 550] on div "Click to view" at bounding box center [326, 556] width 53 height 13
